Goal: Find specific page/section: Find specific page/section

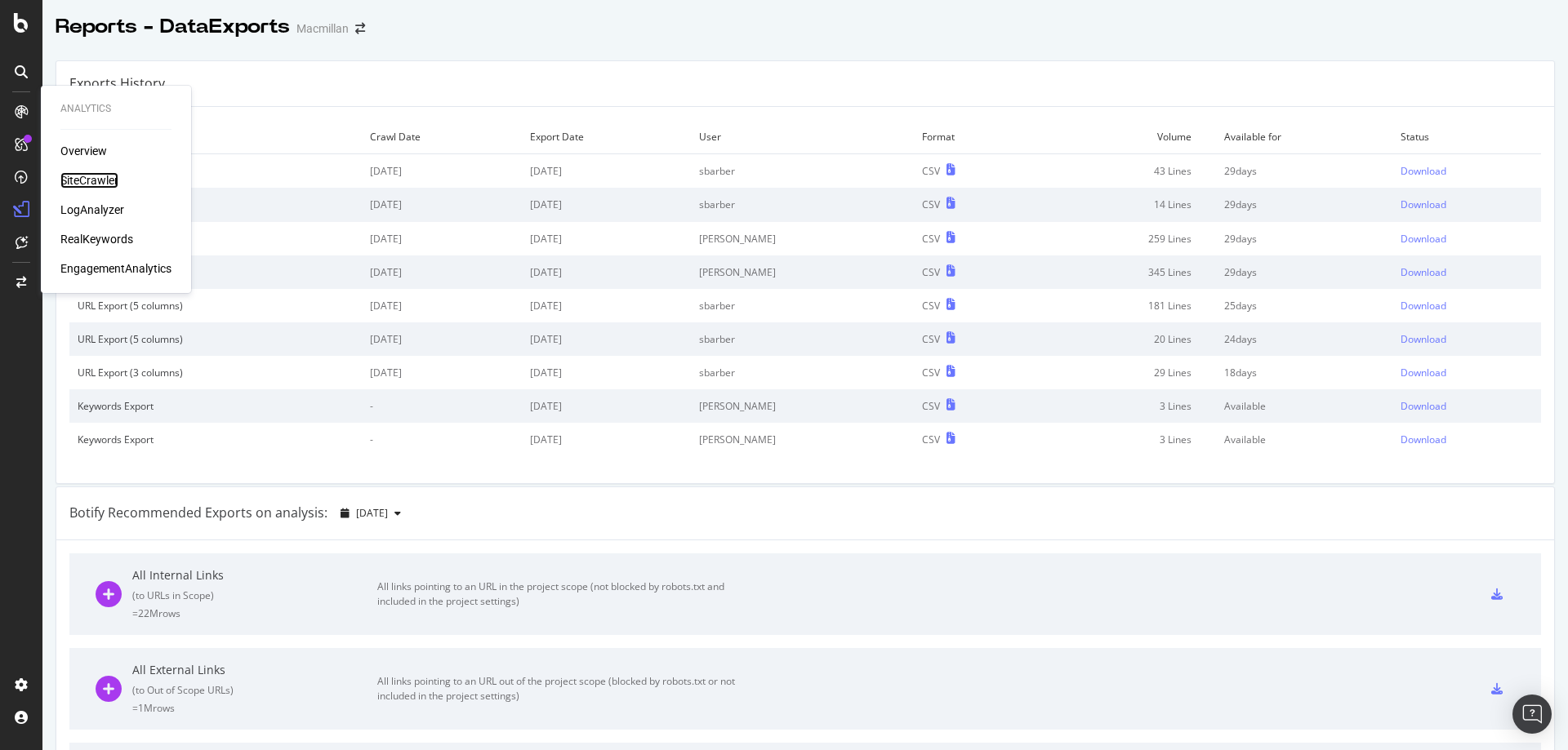
click at [99, 181] on div "SiteCrawler" at bounding box center [90, 180] width 58 height 16
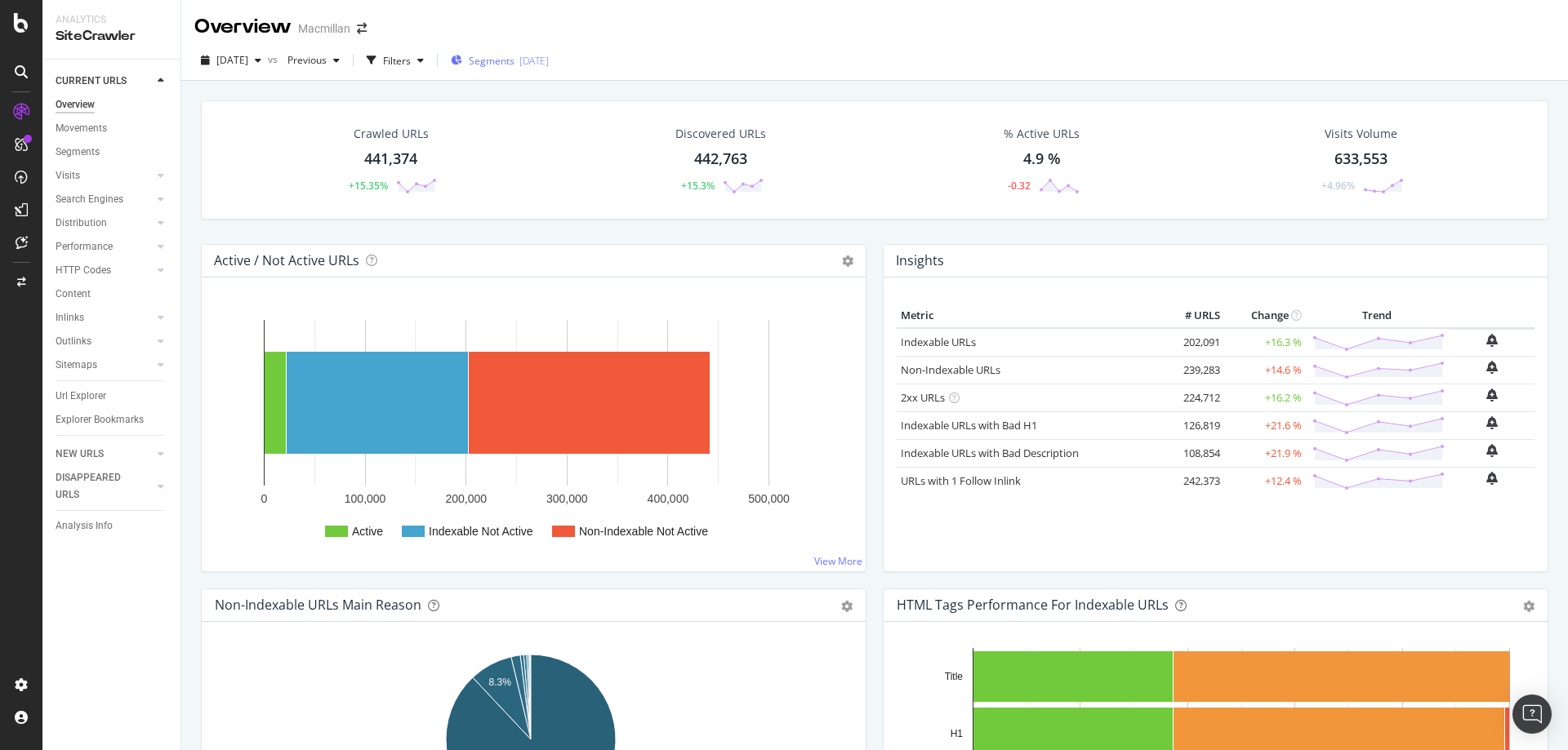
click at [513, 62] on span "Segments" at bounding box center [492, 61] width 46 height 14
